Goal: Navigation & Orientation: Find specific page/section

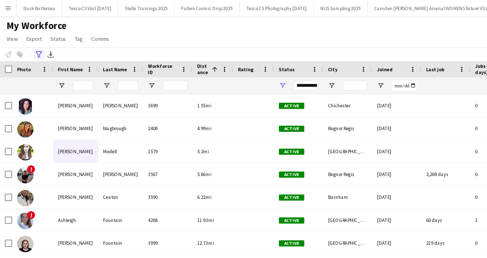
click at [27, 36] on icon "Advanced filters" at bounding box center [26, 37] width 5 height 5
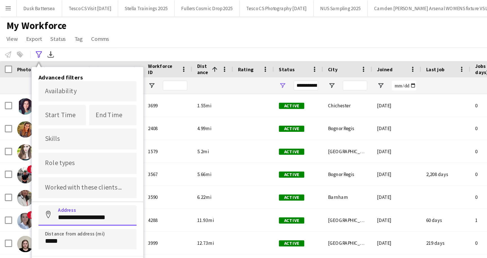
drag, startPoint x: 40, startPoint y: 149, endPoint x: 82, endPoint y: 149, distance: 42.2
click at [82, 149] on input "**********" at bounding box center [60, 148] width 68 height 14
click at [46, 149] on input at bounding box center [60, 148] width 68 height 14
paste input "********"
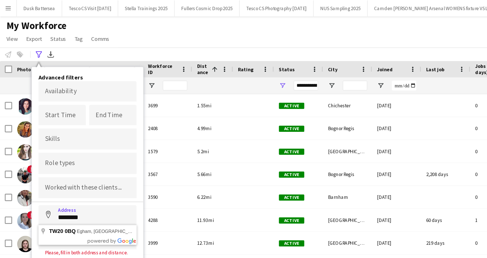
type input "**********"
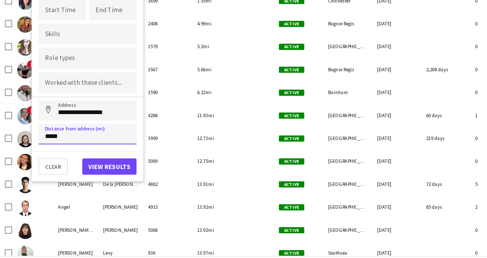
drag, startPoint x: 31, startPoint y: 165, endPoint x: 46, endPoint y: 165, distance: 15.2
click at [46, 165] on input "*****" at bounding box center [60, 164] width 68 height 14
type input "*****"
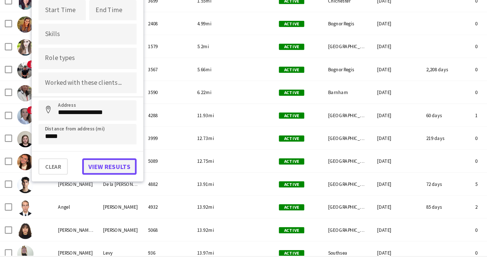
click at [79, 184] on button "View results" at bounding box center [75, 186] width 37 height 11
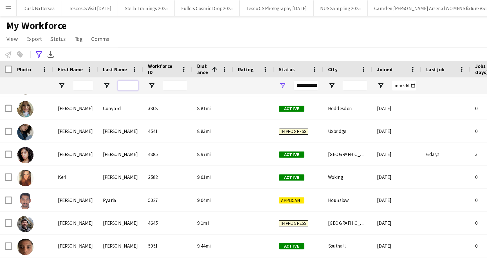
click at [88, 58] on input "Last Name Filter Input" at bounding box center [88, 58] width 14 height 7
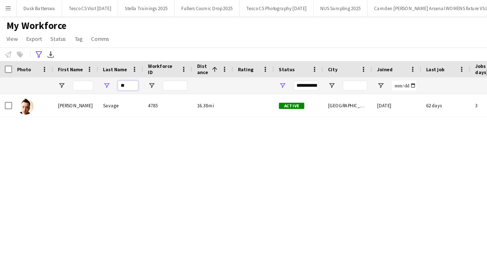
type input "*"
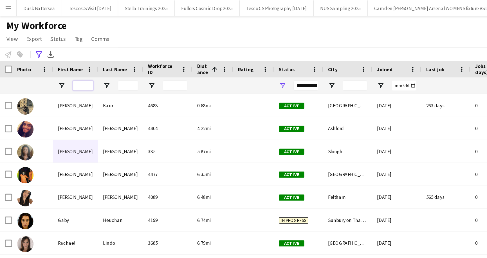
click at [59, 59] on input "First Name Filter Input" at bounding box center [57, 58] width 14 height 7
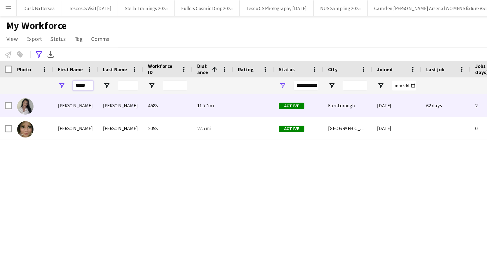
type input "*****"
click at [51, 74] on div "Chloe" at bounding box center [52, 72] width 31 height 15
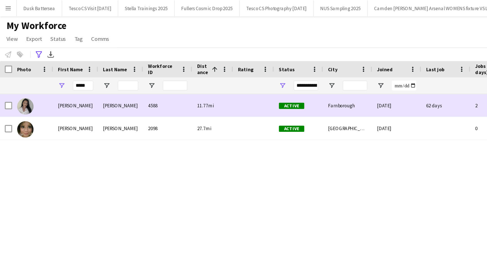
click at [46, 72] on div "Chloe" at bounding box center [52, 72] width 31 height 15
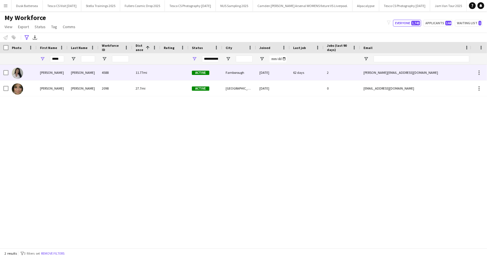
click at [49, 73] on div "Chloe" at bounding box center [52, 72] width 31 height 15
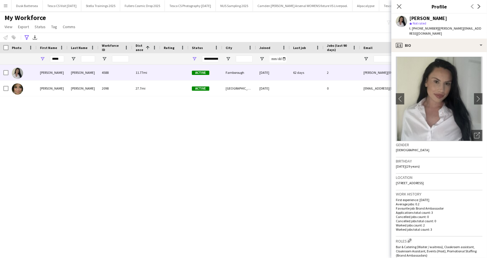
click at [309, 23] on div "My Workforce View Views Default view New view Update view Delete view Edit name…" at bounding box center [243, 23] width 487 height 19
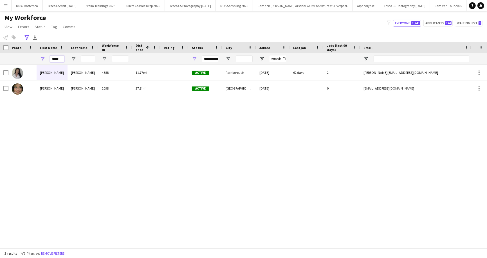
drag, startPoint x: 61, startPoint y: 58, endPoint x: 49, endPoint y: 58, distance: 12.1
click at [49, 58] on div "*****" at bounding box center [52, 58] width 31 height 11
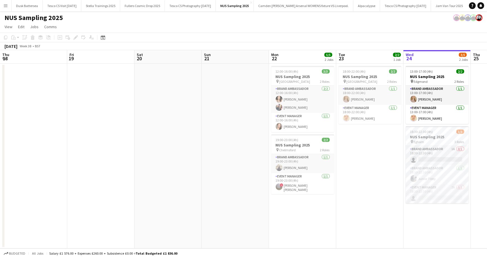
scroll to position [0, 193]
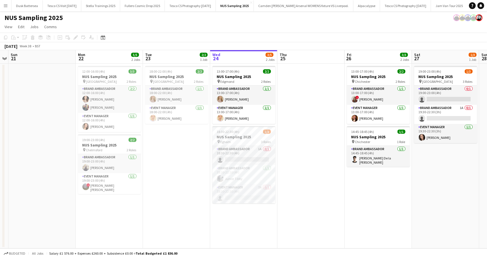
click at [6, 4] on app-icon "Menu" at bounding box center [5, 5] width 5 height 5
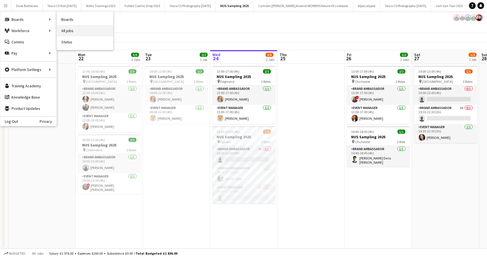
click at [68, 30] on link "All jobs" at bounding box center [85, 30] width 56 height 11
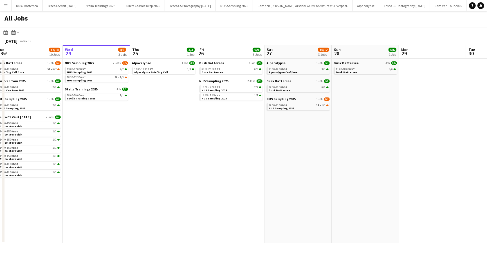
scroll to position [0, 125]
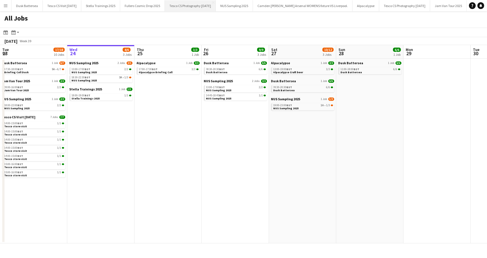
click at [193, 5] on button "Tesco CS Photography September 2025 Close" at bounding box center [190, 5] width 51 height 11
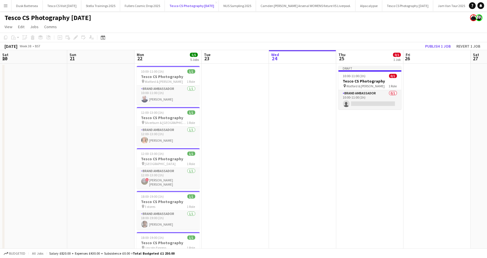
scroll to position [0, 122]
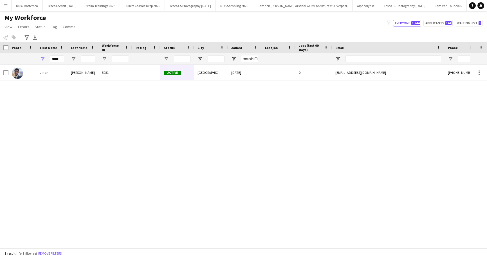
click at [59, 59] on input "*****" at bounding box center [57, 58] width 14 height 7
type input "*"
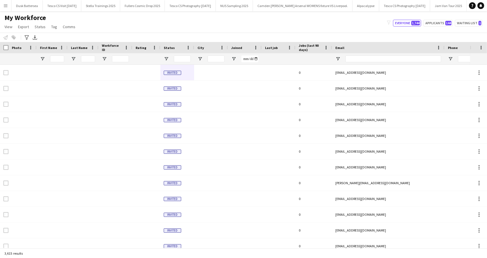
click at [6, 9] on button "Menu" at bounding box center [5, 5] width 11 height 11
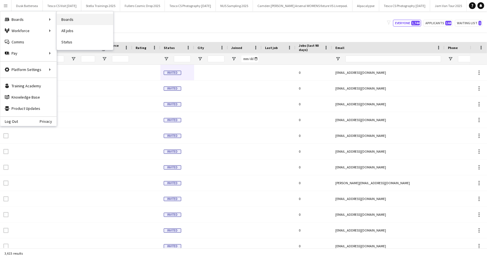
click at [63, 24] on link "Boards" at bounding box center [85, 19] width 56 height 11
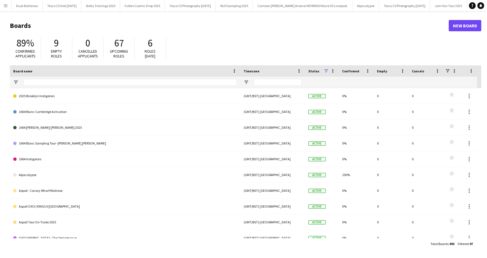
click at [4, 3] on button "Menu" at bounding box center [5, 5] width 11 height 11
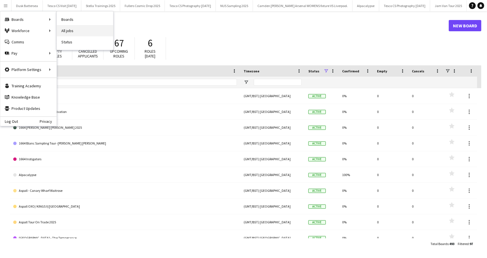
click at [71, 32] on link "All jobs" at bounding box center [85, 30] width 56 height 11
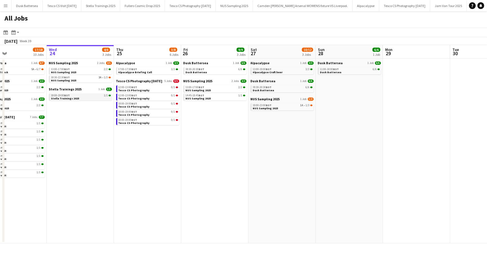
scroll to position [0, 163]
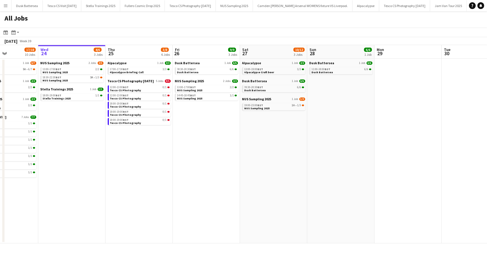
click at [148, 20] on div "All Jobs" at bounding box center [243, 19] width 487 height 16
click at [250, 100] on span "NUS Sampling 2025" at bounding box center [256, 99] width 29 height 4
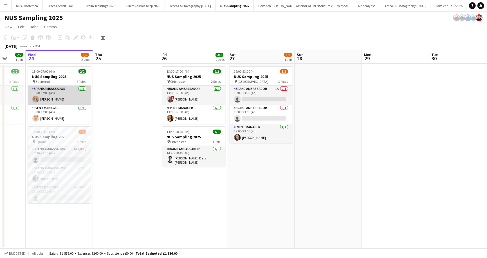
scroll to position [0, 177]
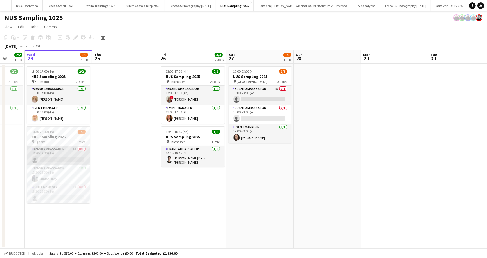
click at [82, 148] on app-card-role "Brand Ambassador 1A 0/1 18:30-22:30 (4h) single-neutral-actions" at bounding box center [58, 155] width 63 height 19
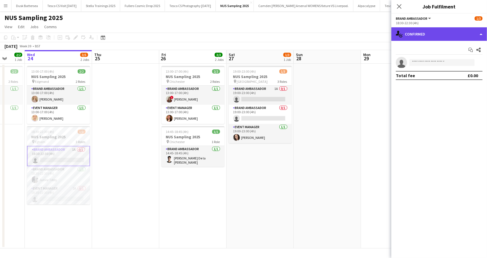
click at [480, 32] on div "single-neutral-actions-check-2 Confirmed" at bounding box center [439, 34] width 96 height 14
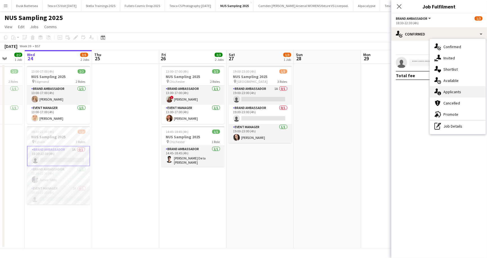
click at [452, 90] on span "Applicants" at bounding box center [452, 91] width 18 height 5
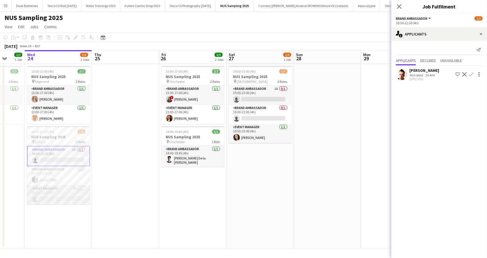
click at [83, 187] on app-card-role "Event Manager 2A 0/1 18:30-22:30 (4h) single-neutral-actions" at bounding box center [58, 194] width 63 height 19
click at [84, 148] on app-card-role "Brand Ambassador 1A 0/1 18:30-22:30 (4h) single-neutral-actions" at bounding box center [58, 155] width 63 height 19
